Goal: Information Seeking & Learning: Find specific fact

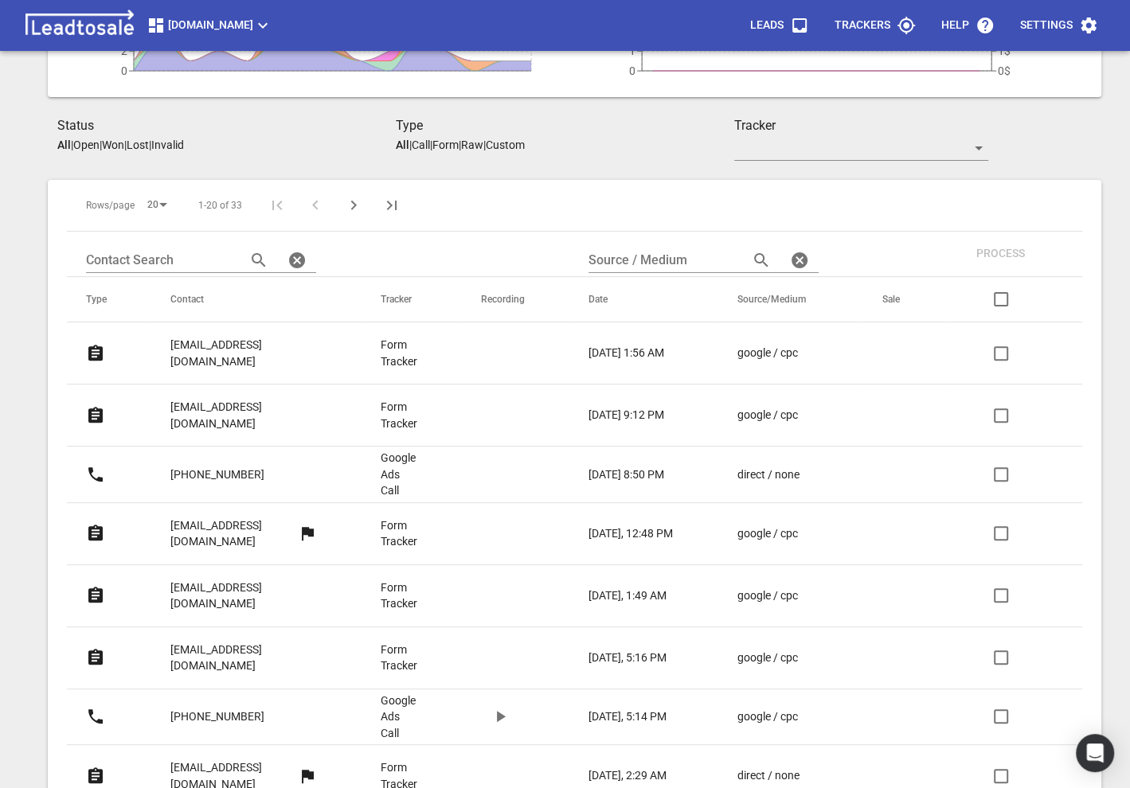
scroll to position [257, 0]
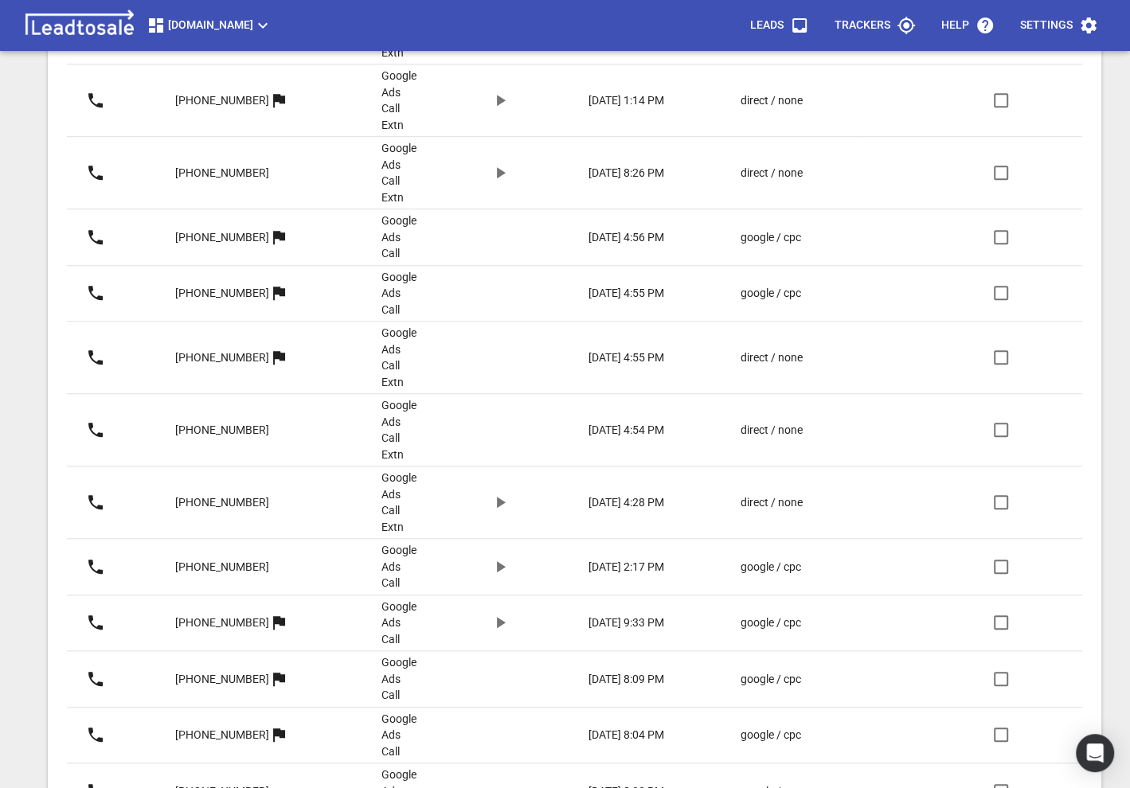
scroll to position [866, 0]
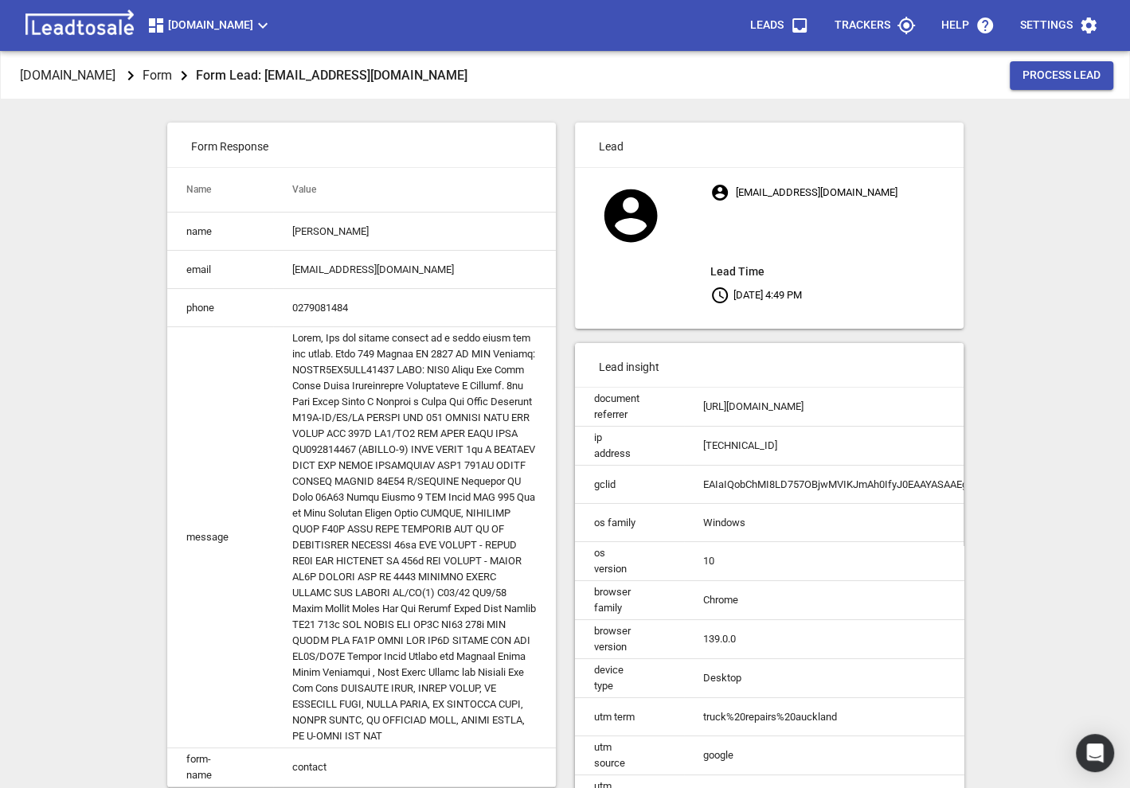
click at [402, 647] on td at bounding box center [414, 537] width 283 height 421
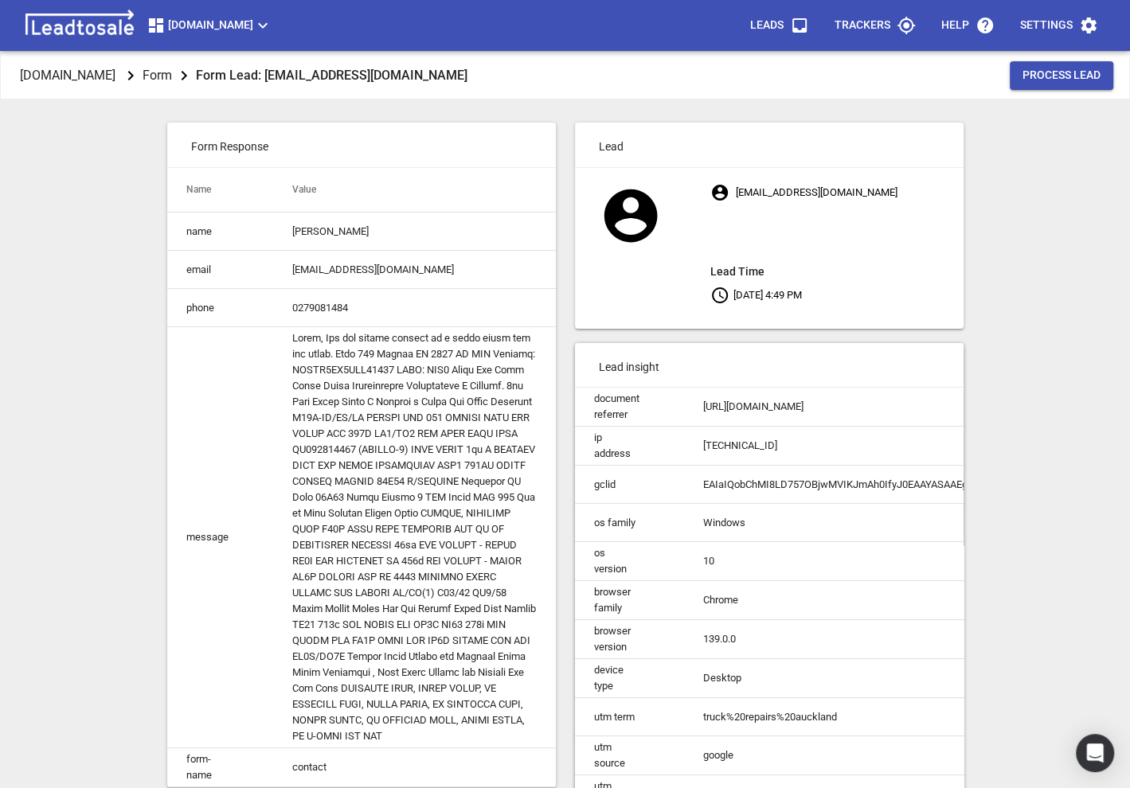
click at [402, 645] on td at bounding box center [414, 537] width 283 height 421
click at [402, 647] on td at bounding box center [414, 537] width 283 height 421
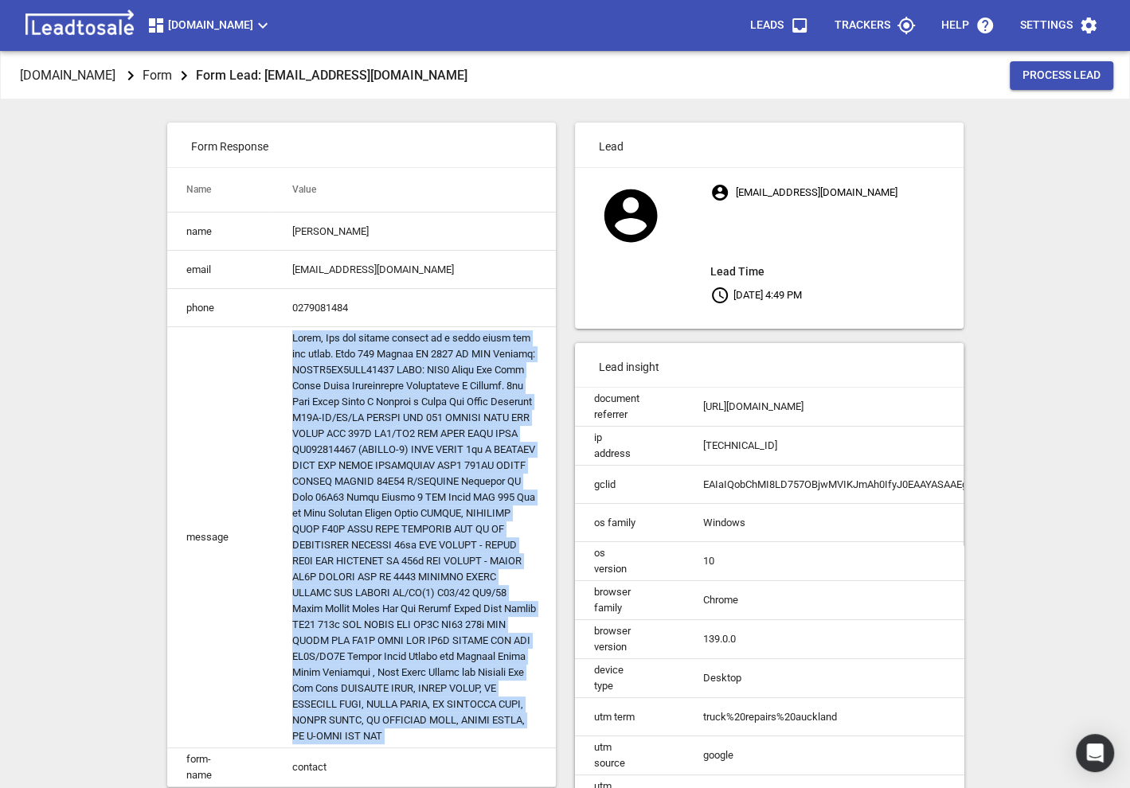
click at [402, 647] on td at bounding box center [414, 537] width 283 height 421
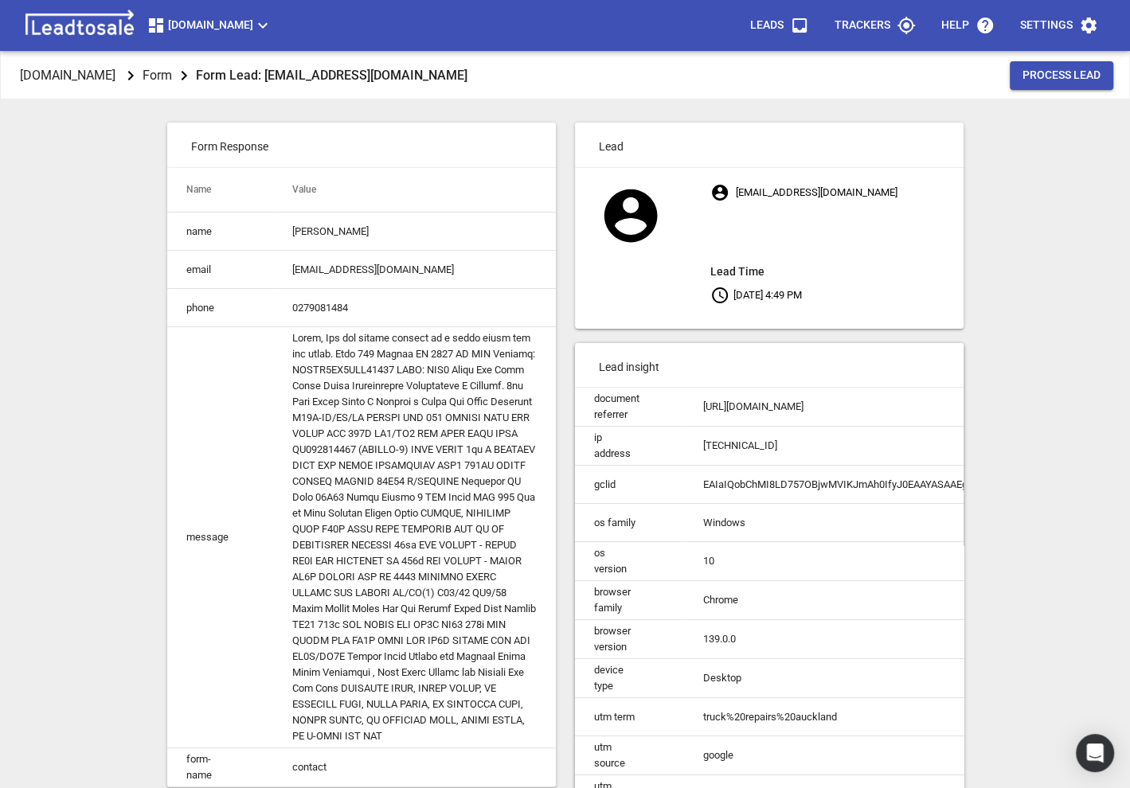
click at [402, 647] on td at bounding box center [414, 537] width 283 height 421
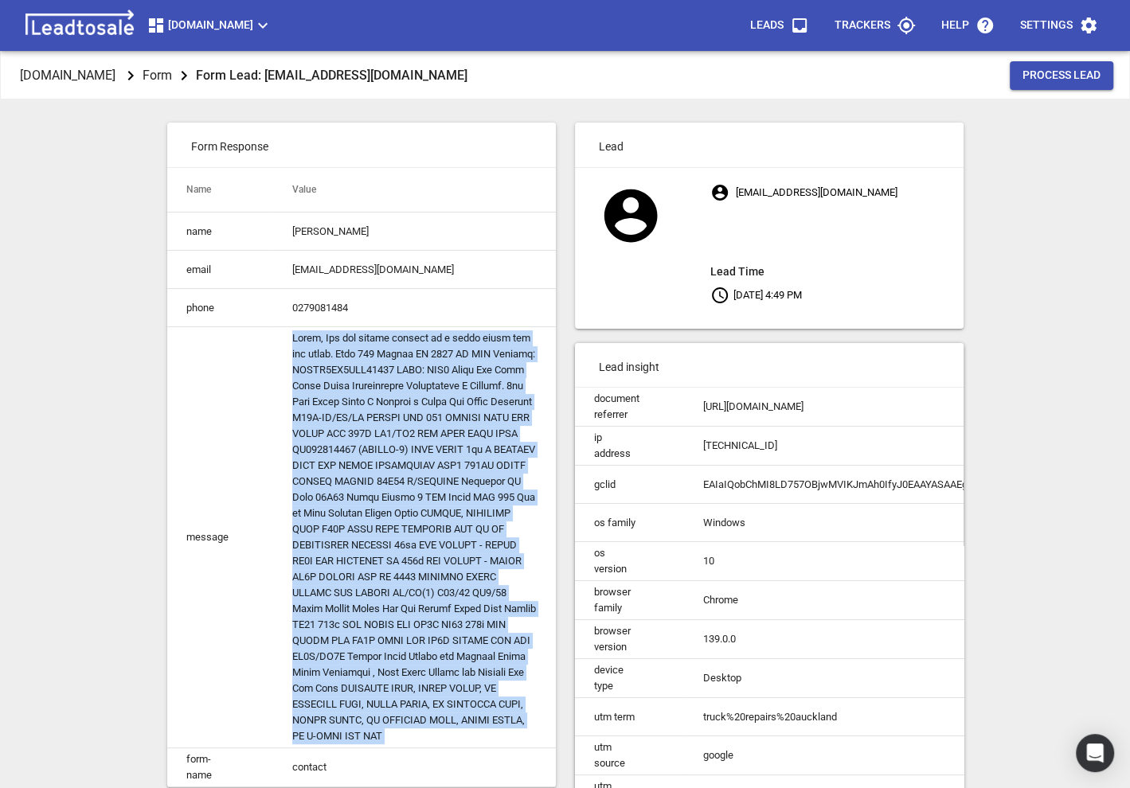
click at [402, 647] on td at bounding box center [414, 537] width 283 height 421
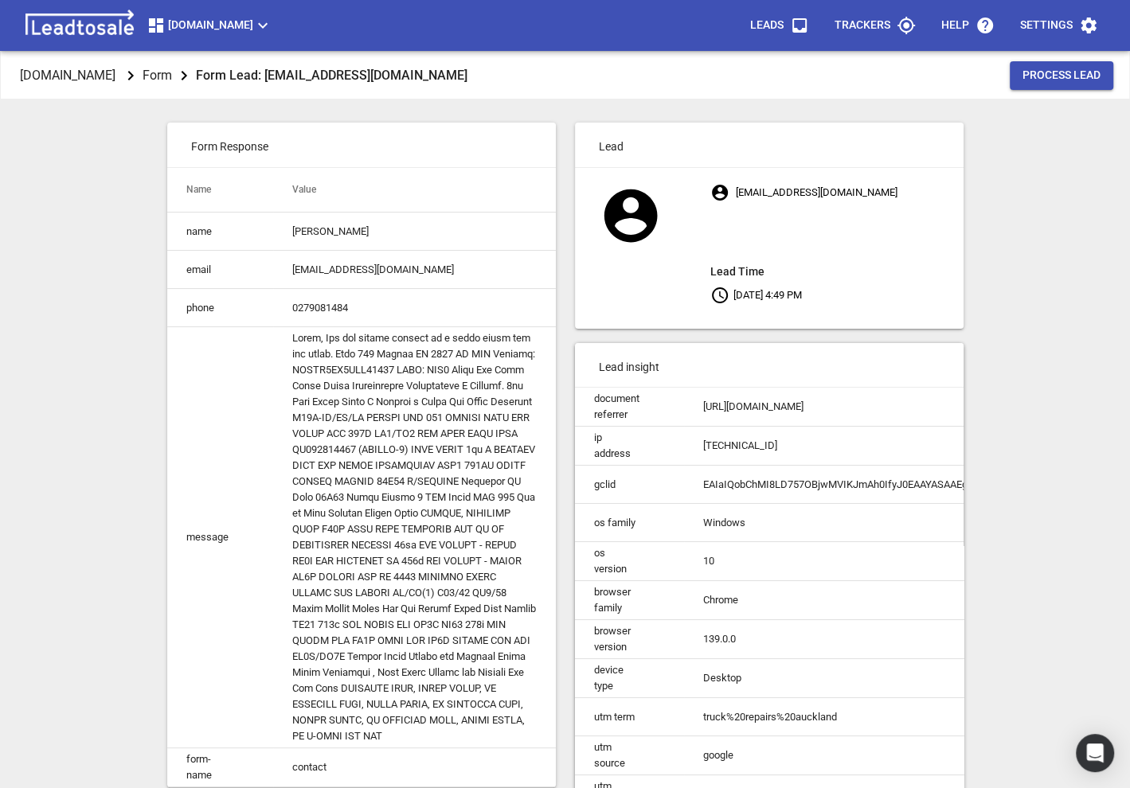
click at [402, 647] on td at bounding box center [414, 537] width 283 height 421
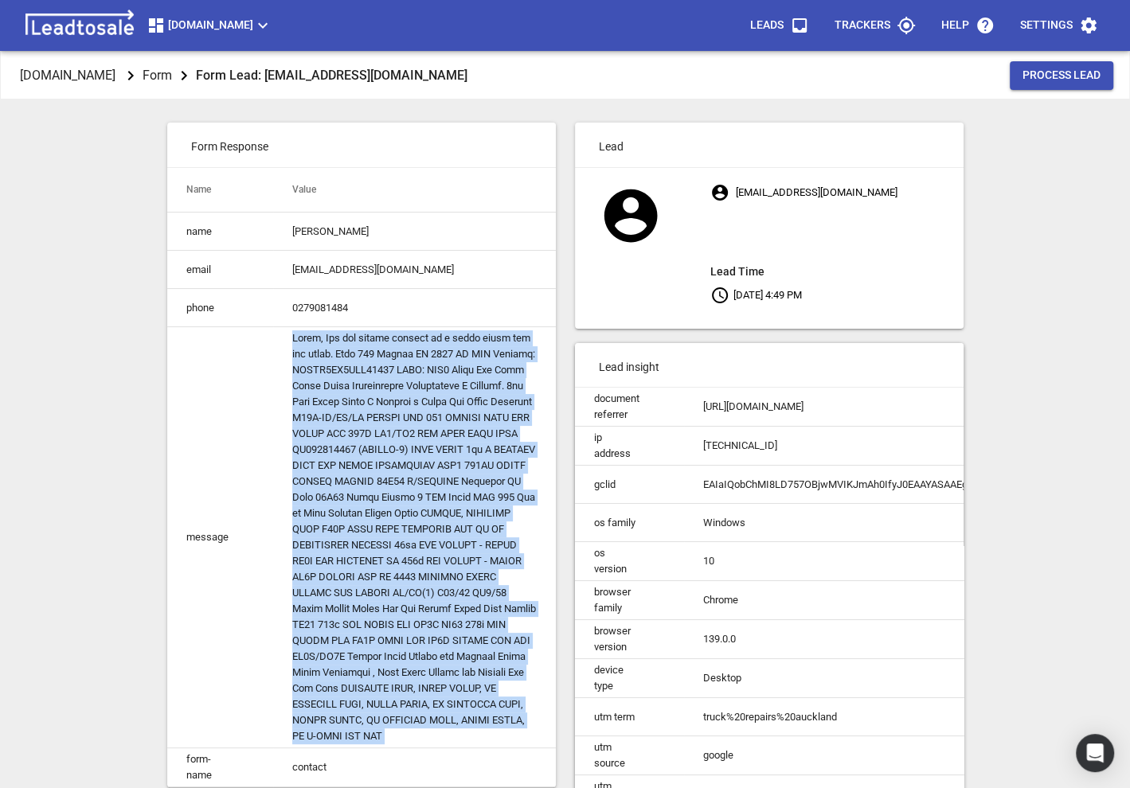
click at [402, 647] on td at bounding box center [414, 537] width 283 height 421
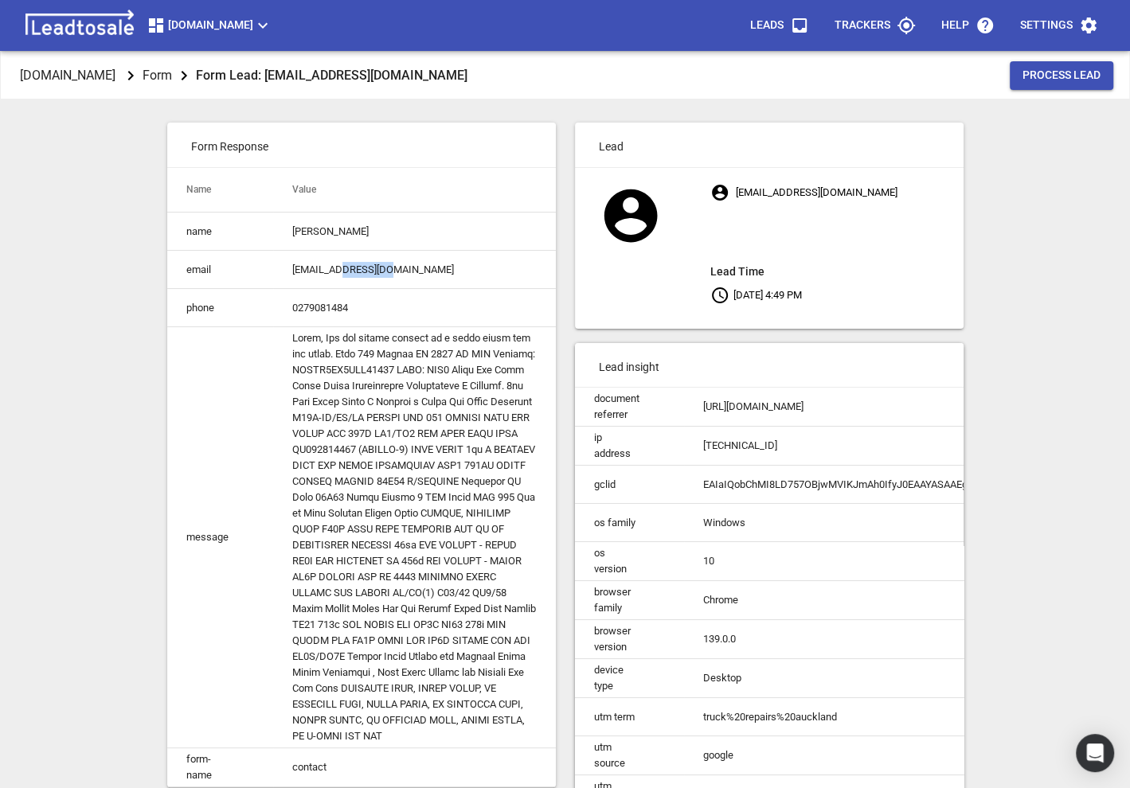
drag, startPoint x: 398, startPoint y: 269, endPoint x: 346, endPoint y: 272, distance: 51.9
click at [346, 272] on td "accounts@goc.co.nz" at bounding box center [414, 270] width 283 height 38
copy td "goc.co.nz"
click at [299, 438] on td at bounding box center [414, 537] width 283 height 421
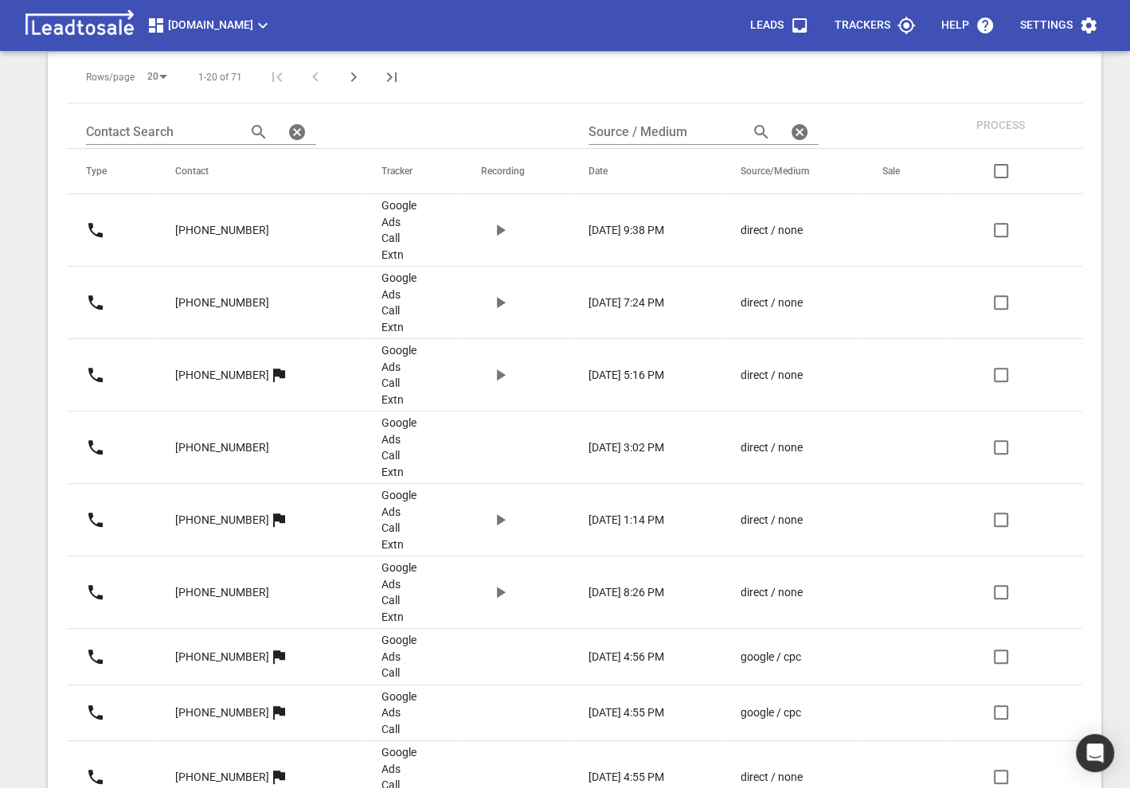
scroll to position [315, 0]
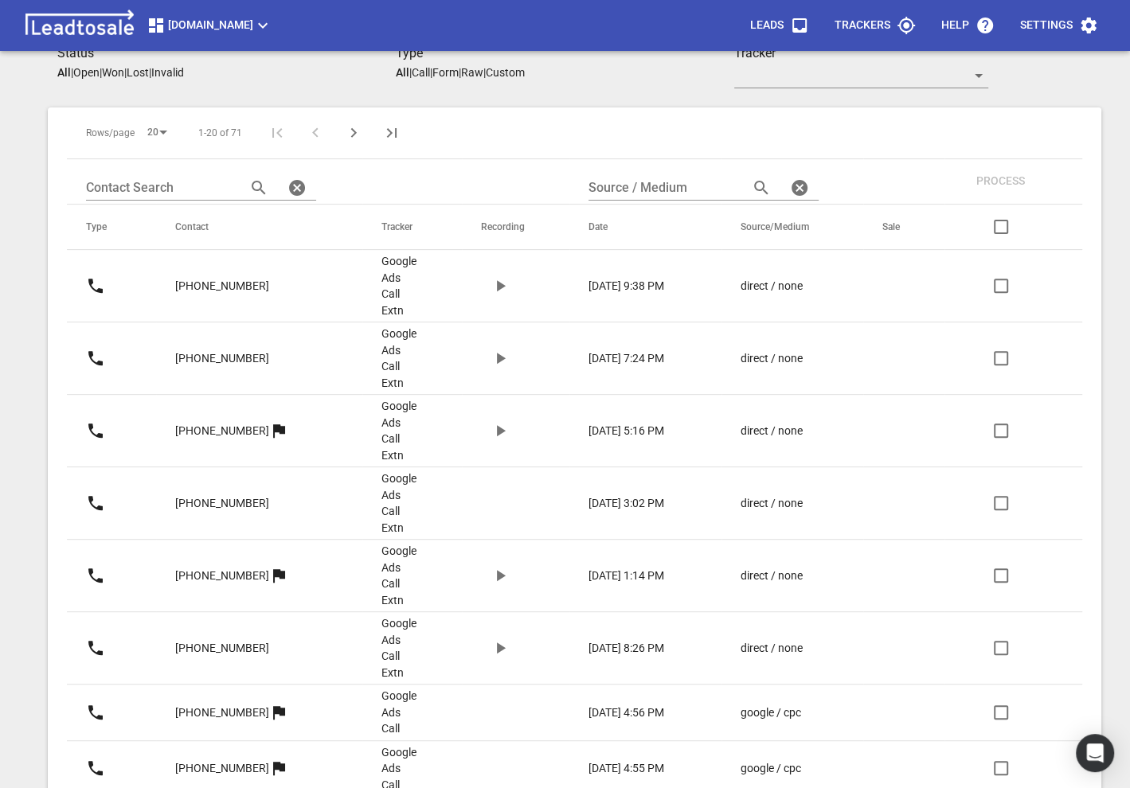
click at [510, 282] on icon "button" at bounding box center [500, 285] width 19 height 19
click at [510, 276] on icon "button" at bounding box center [500, 285] width 19 height 19
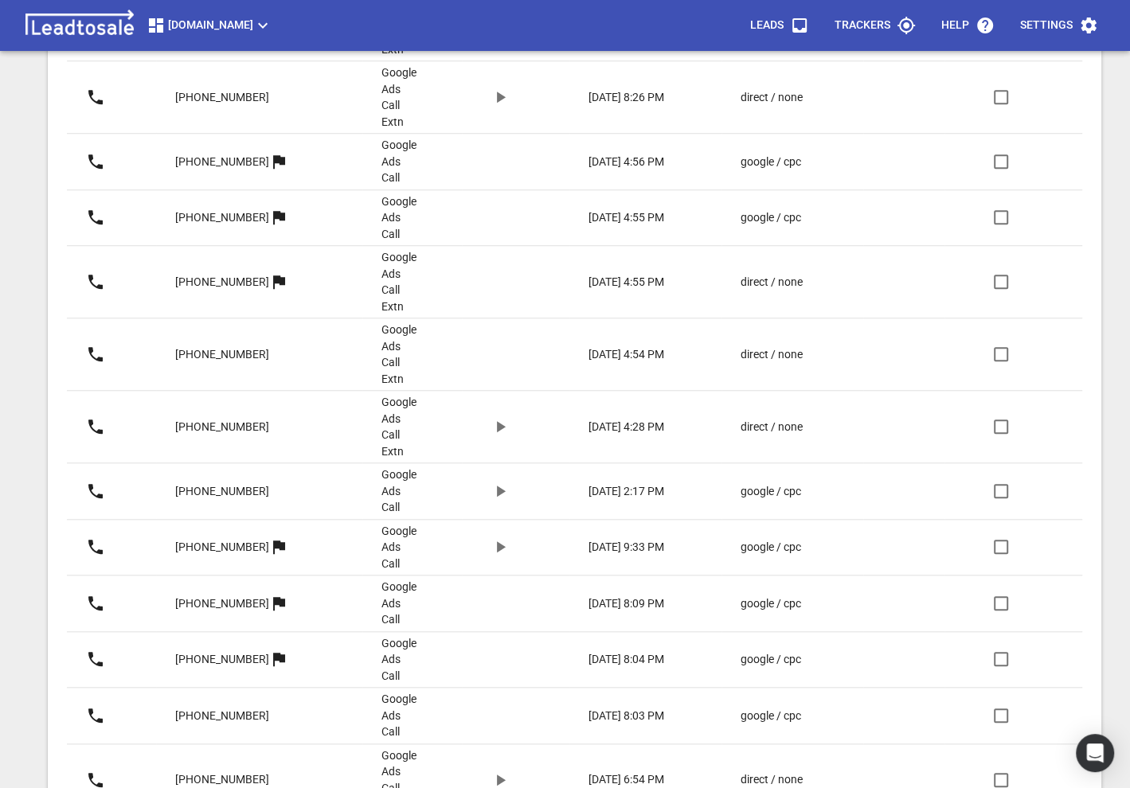
scroll to position [0, 0]
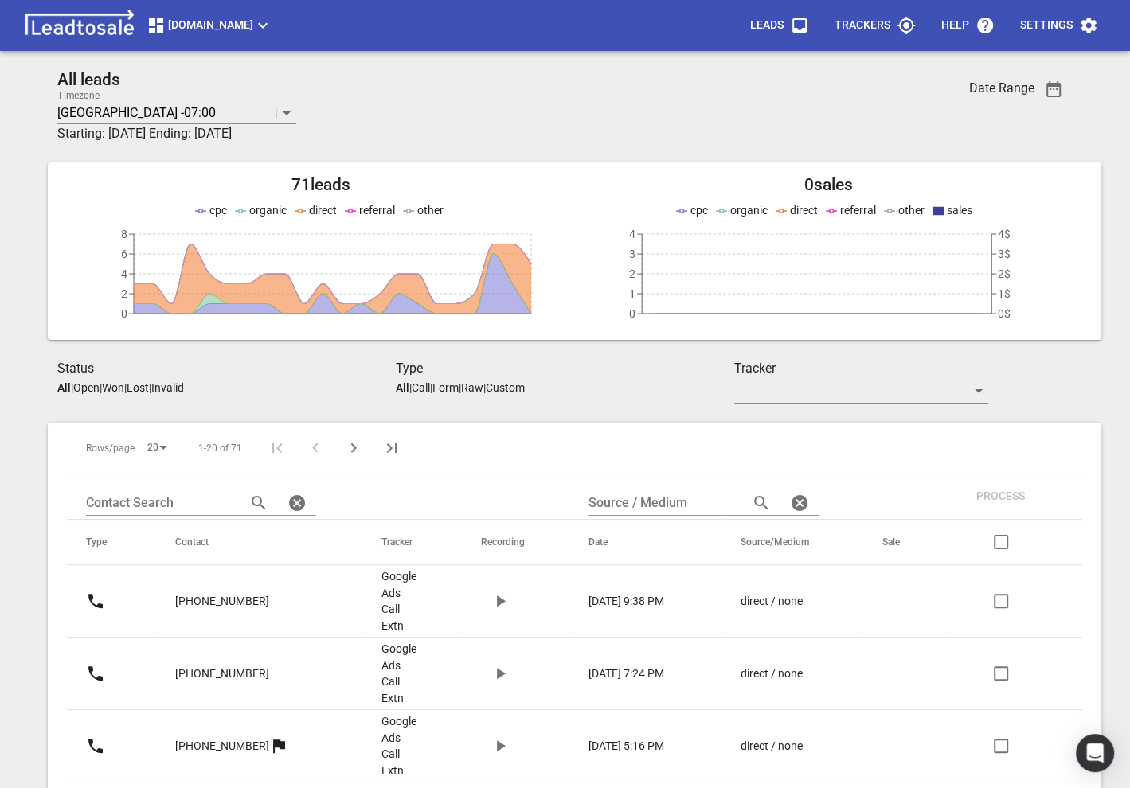
click at [355, 444] on icon "Next Page" at bounding box center [353, 448] width 19 height 19
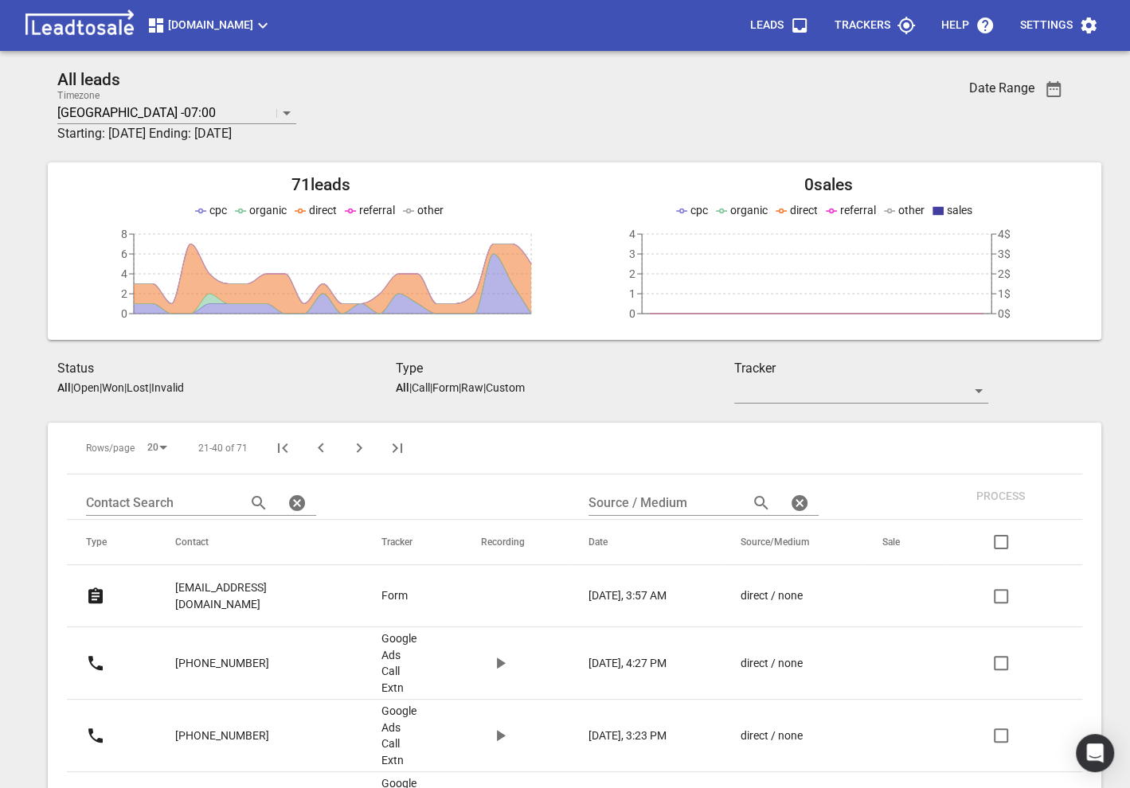
click at [324, 462] on button "Previous Page" at bounding box center [321, 448] width 38 height 38
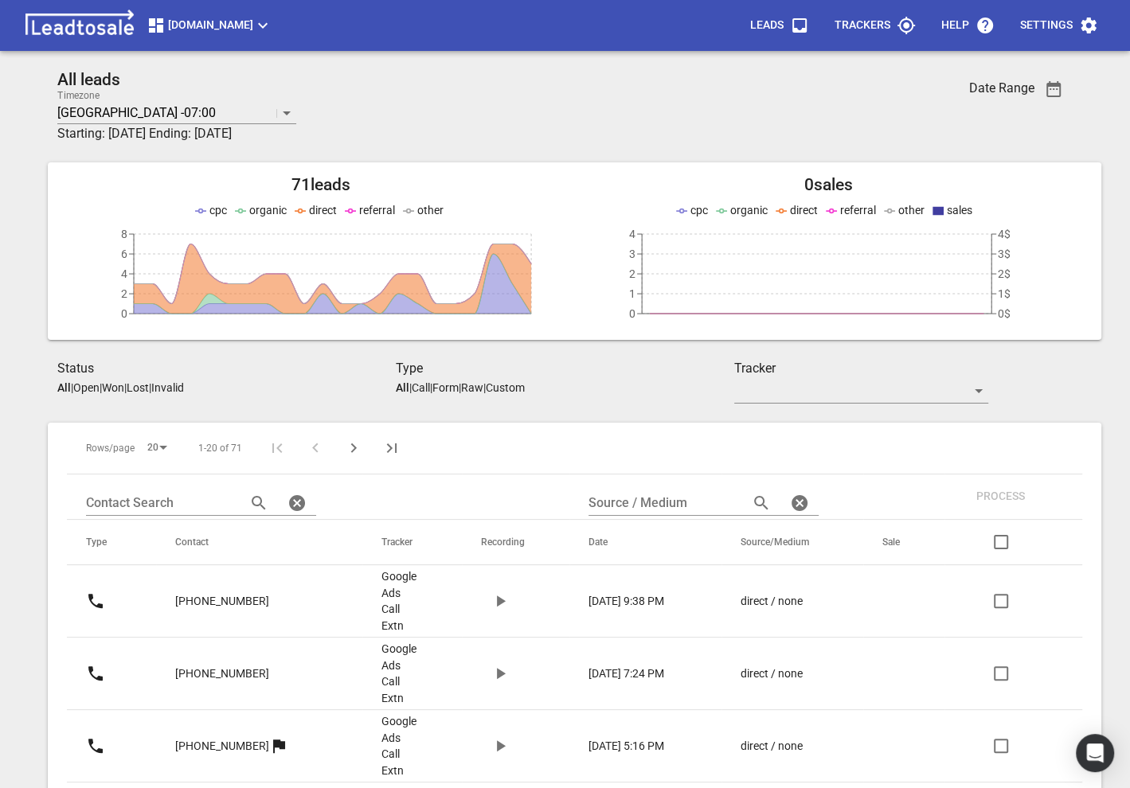
click at [493, 664] on span "button" at bounding box center [500, 673] width 38 height 19
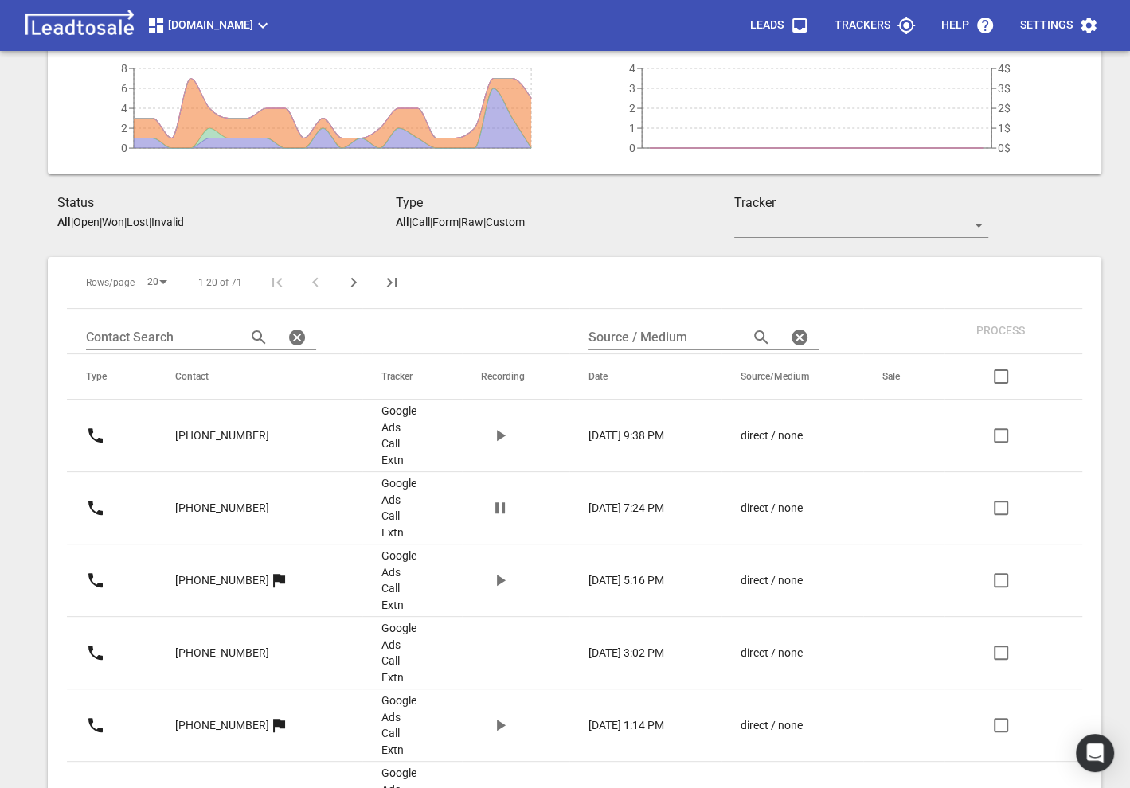
scroll to position [228, 0]
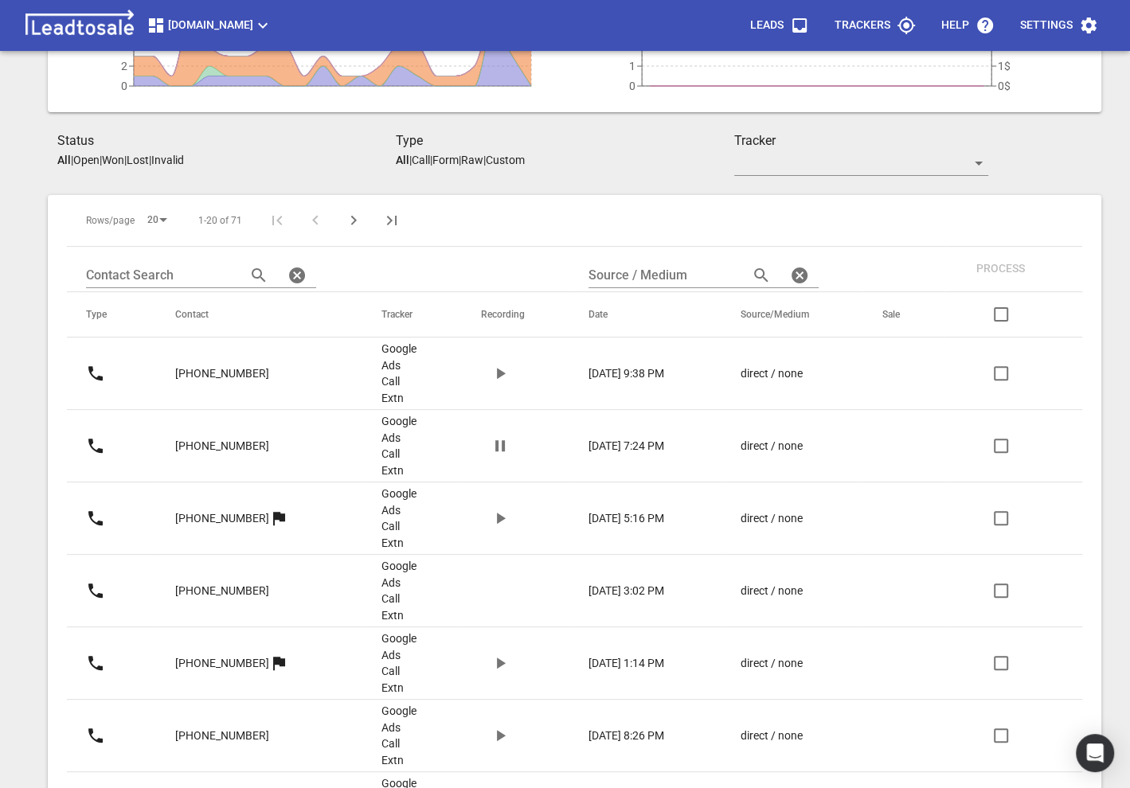
click at [505, 440] on icon "button" at bounding box center [500, 445] width 10 height 11
click at [510, 509] on icon "button" at bounding box center [500, 518] width 19 height 19
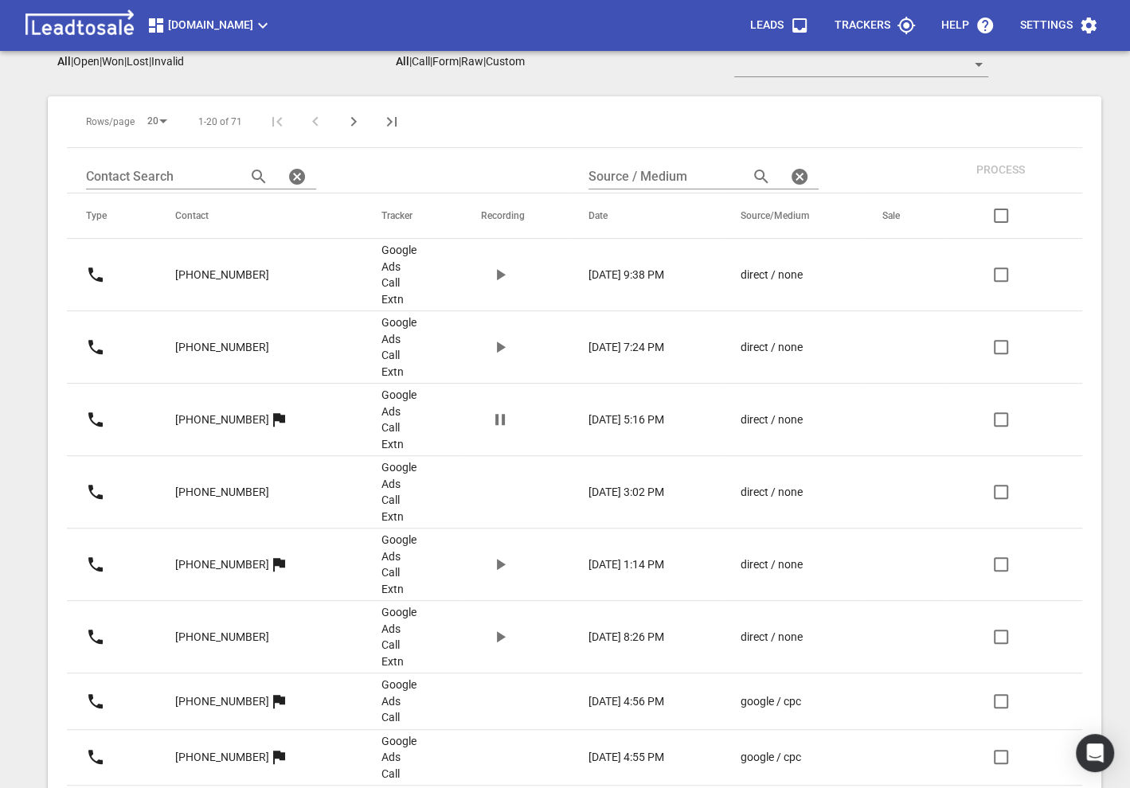
scroll to position [361, 0]
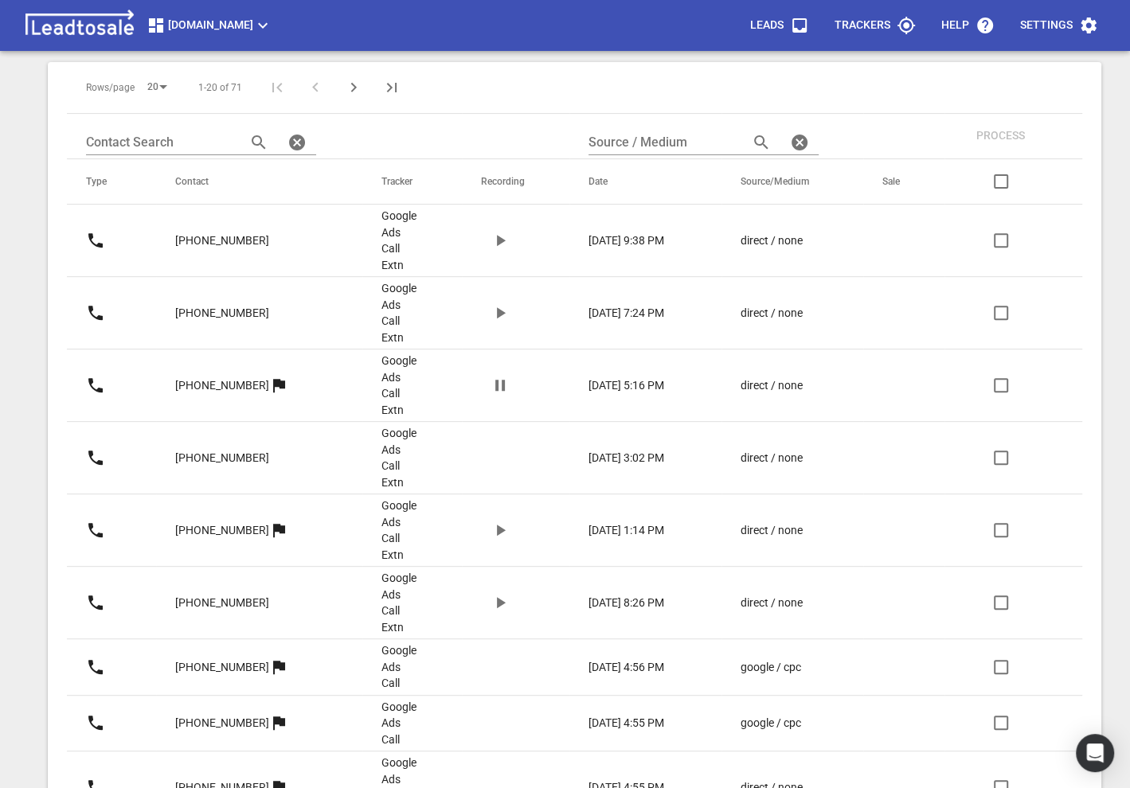
click at [505, 380] on icon "button" at bounding box center [500, 385] width 10 height 11
click at [510, 376] on icon "button" at bounding box center [500, 385] width 19 height 19
click at [505, 380] on icon "button" at bounding box center [500, 385] width 10 height 11
